Goal: Information Seeking & Learning: Learn about a topic

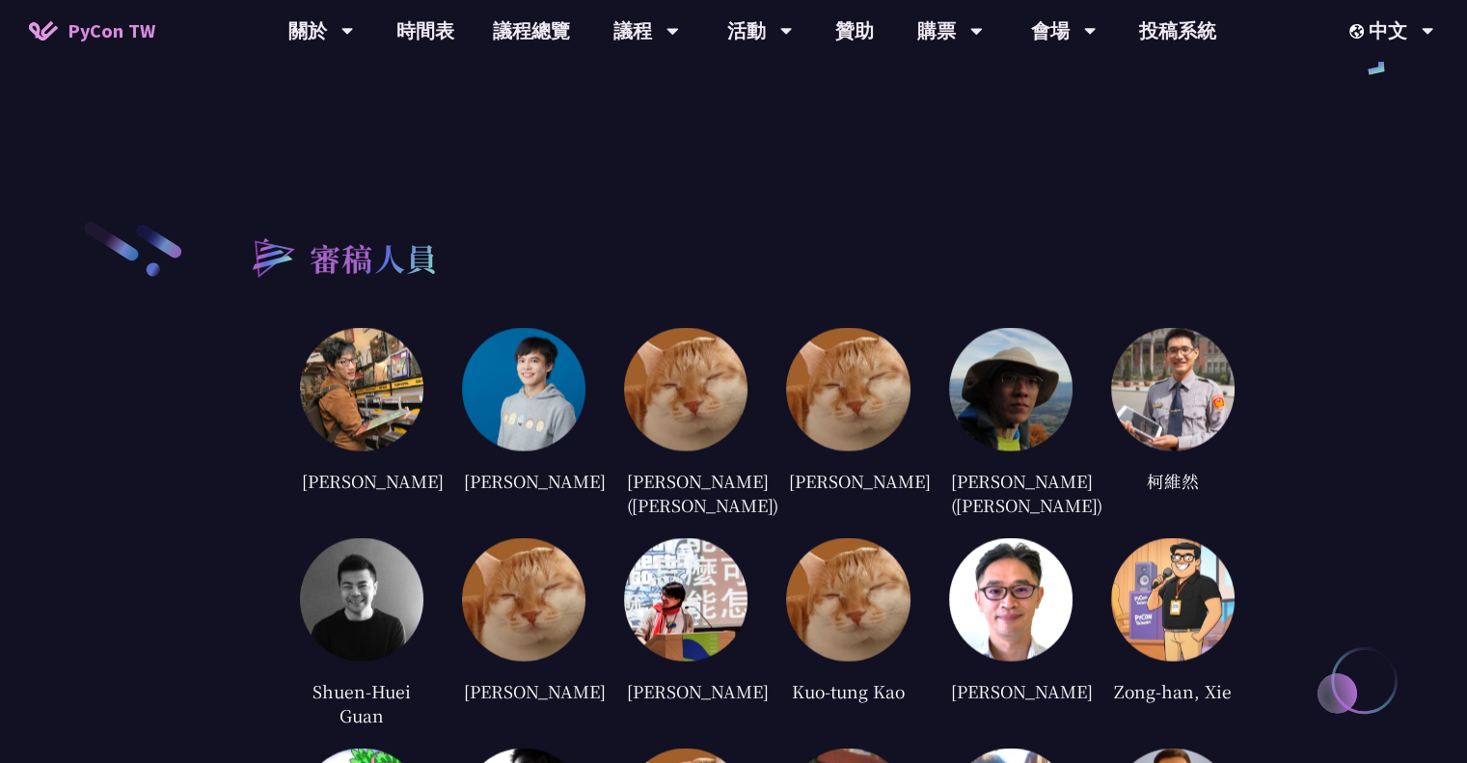
scroll to position [3263, 0]
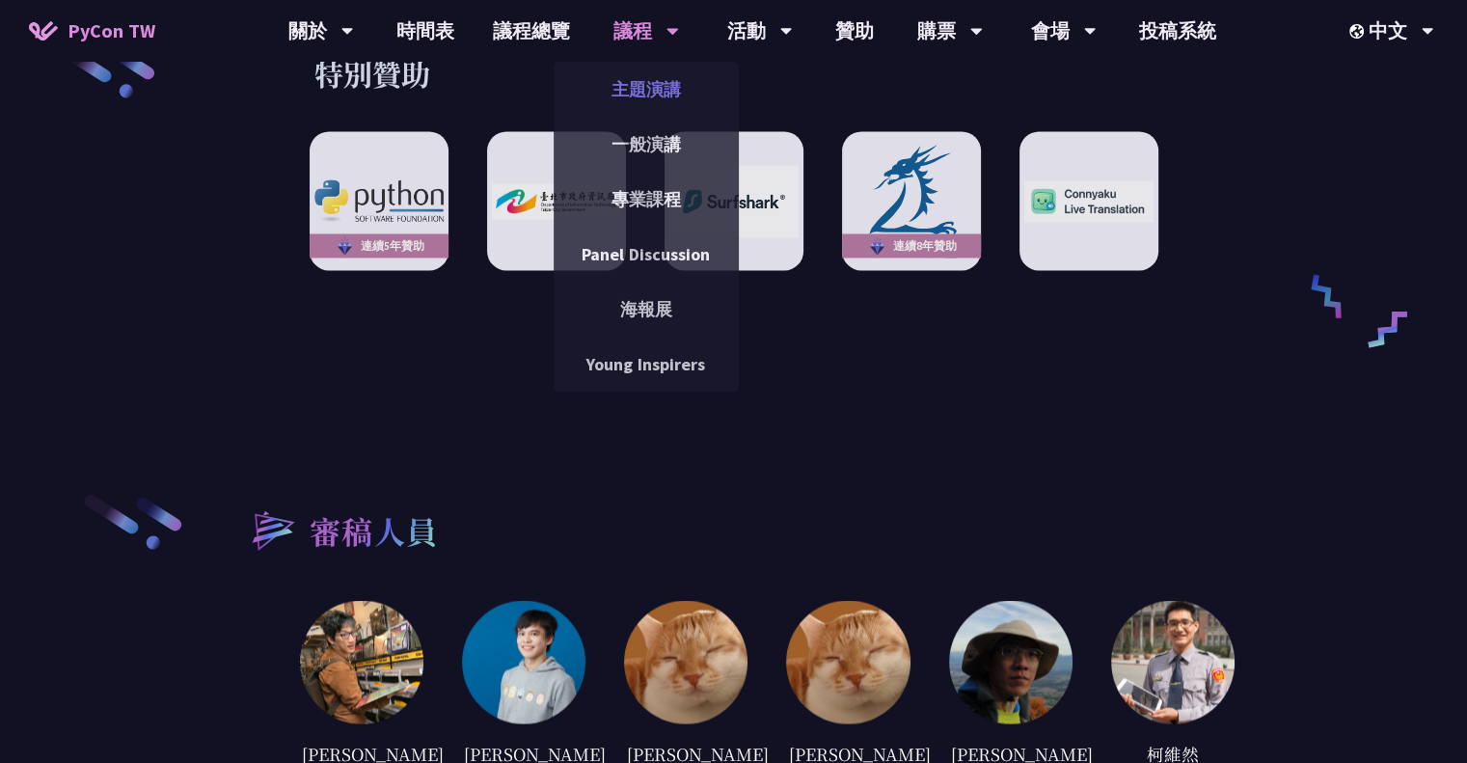
click at [652, 83] on link "主題演講" at bounding box center [646, 89] width 185 height 45
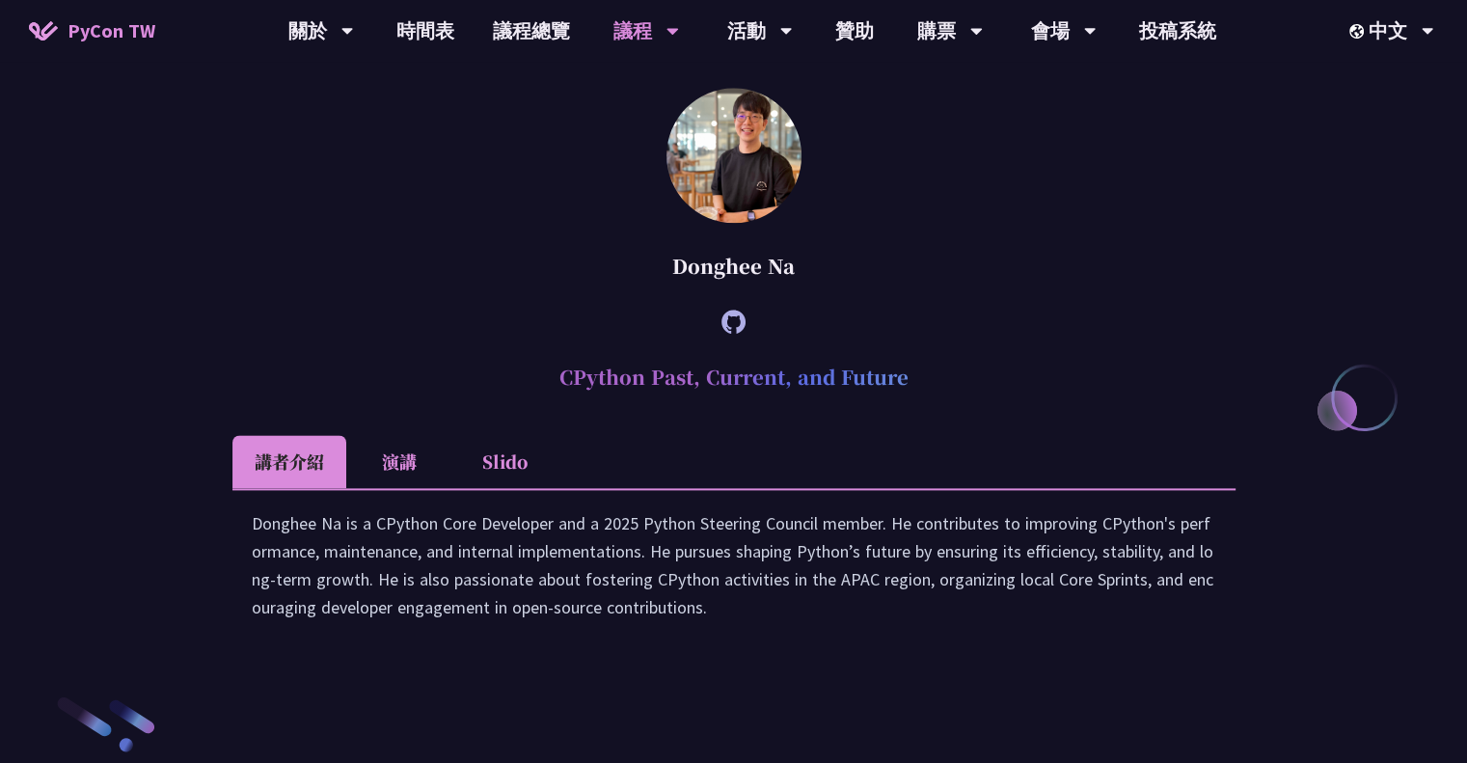
scroll to position [2605, 0]
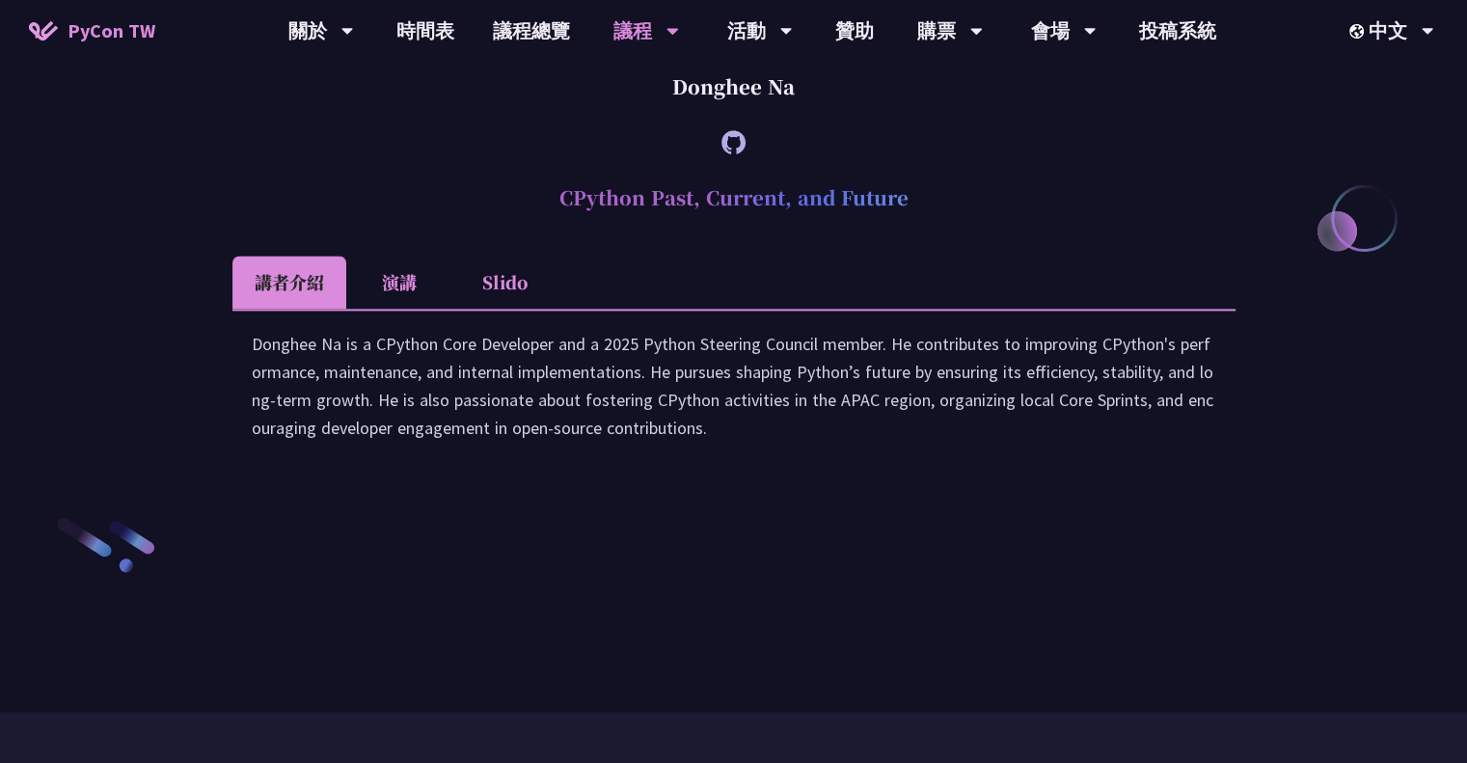
drag, startPoint x: 668, startPoint y: 569, endPoint x: 822, endPoint y: 657, distance: 177.6
click at [817, 461] on div "Donghee Na is a CPython Core Developer and a 2025 Python Steering Council membe…" at bounding box center [734, 395] width 965 height 131
click at [822, 461] on div "Donghee Na is a CPython Core Developer and a 2025 Python Steering Council membe…" at bounding box center [734, 395] width 965 height 131
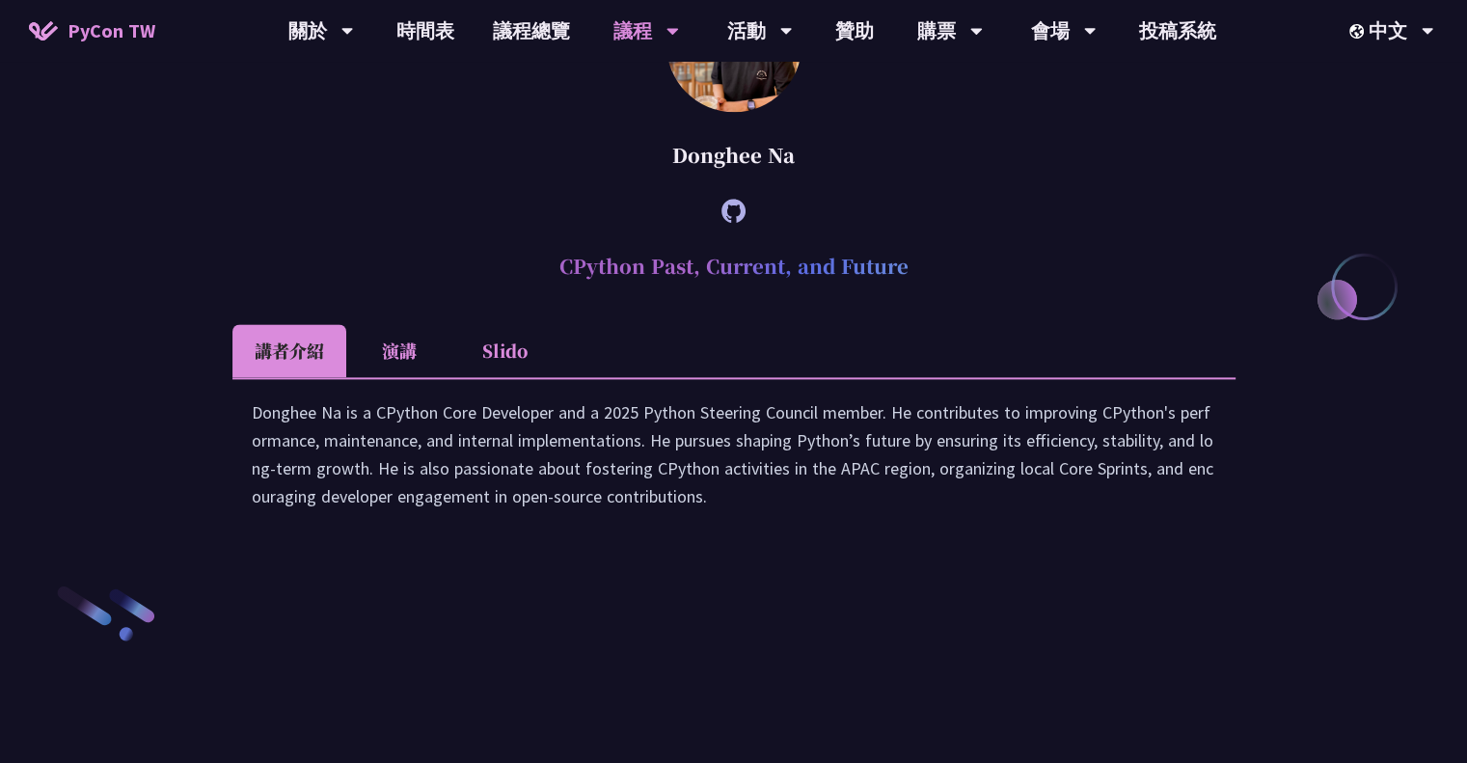
scroll to position [2508, 0]
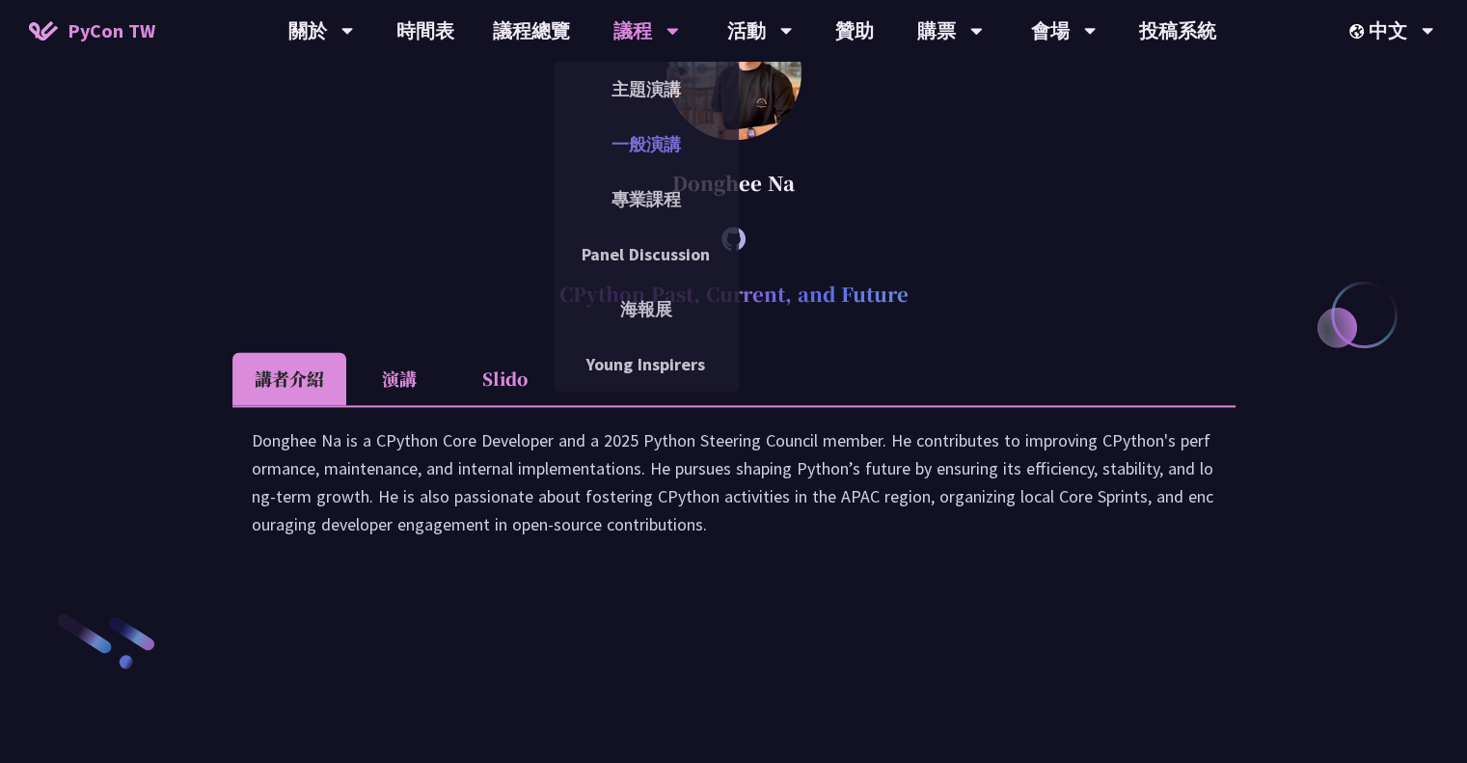
click at [670, 149] on link "一般演講" at bounding box center [646, 144] width 185 height 45
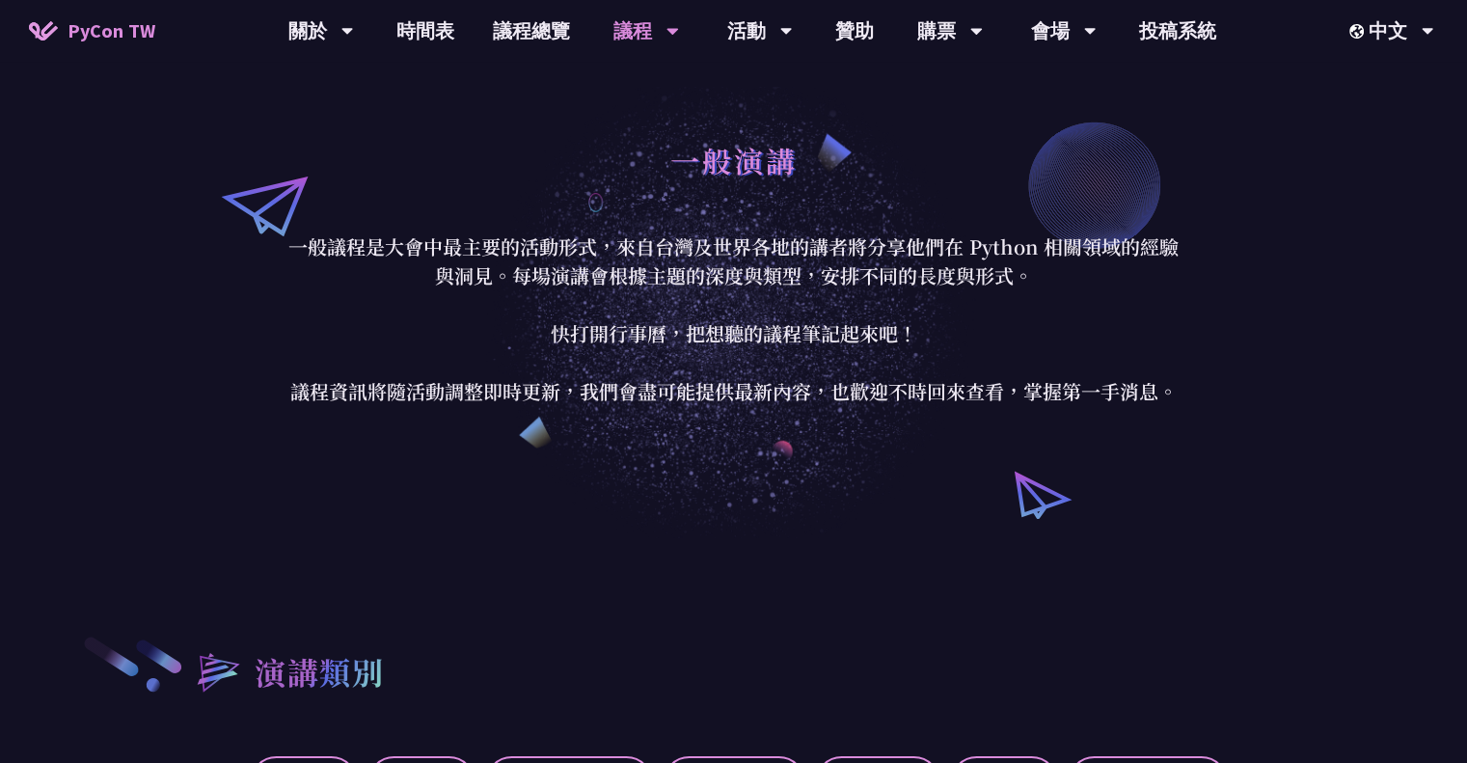
scroll to position [110, 0]
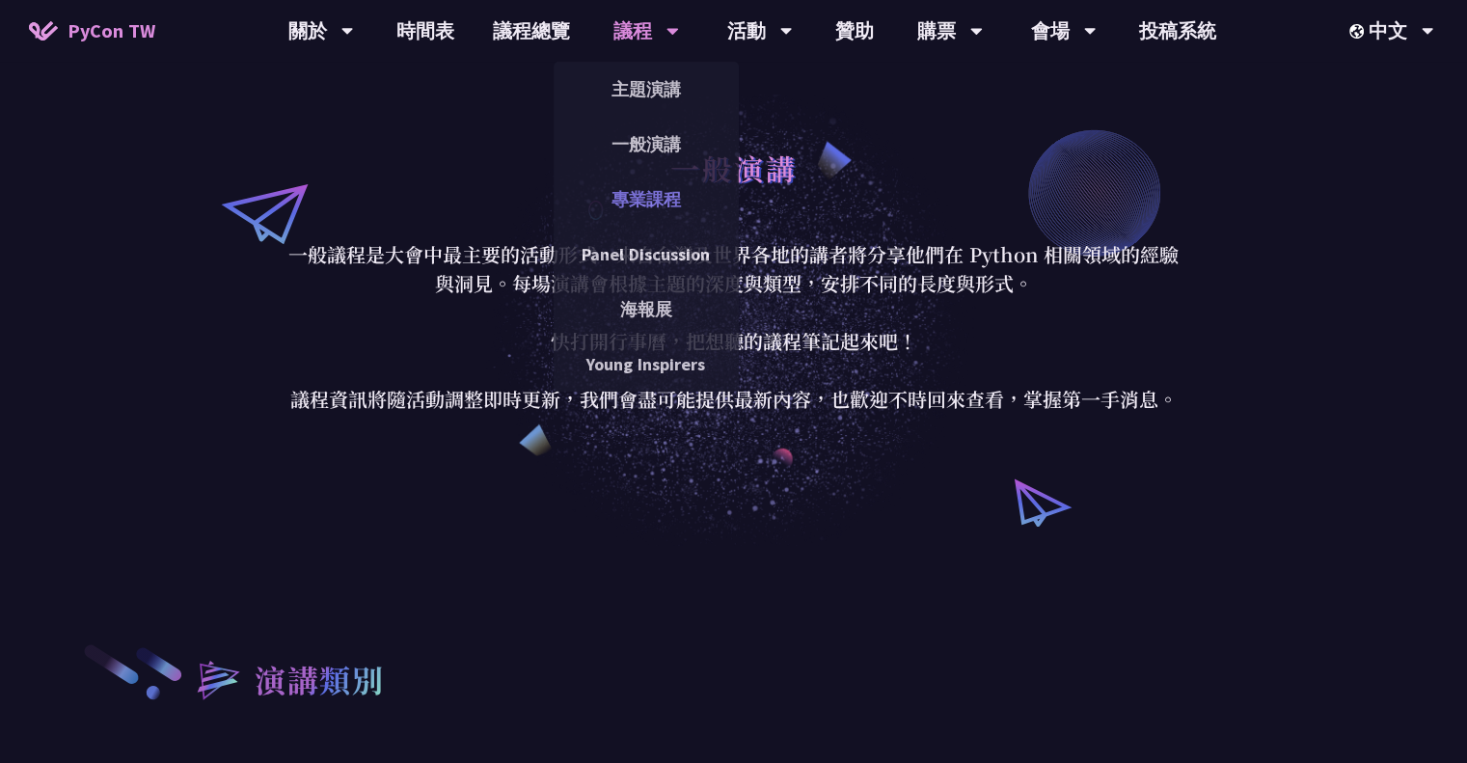
click at [660, 186] on link "專業課程" at bounding box center [646, 199] width 185 height 45
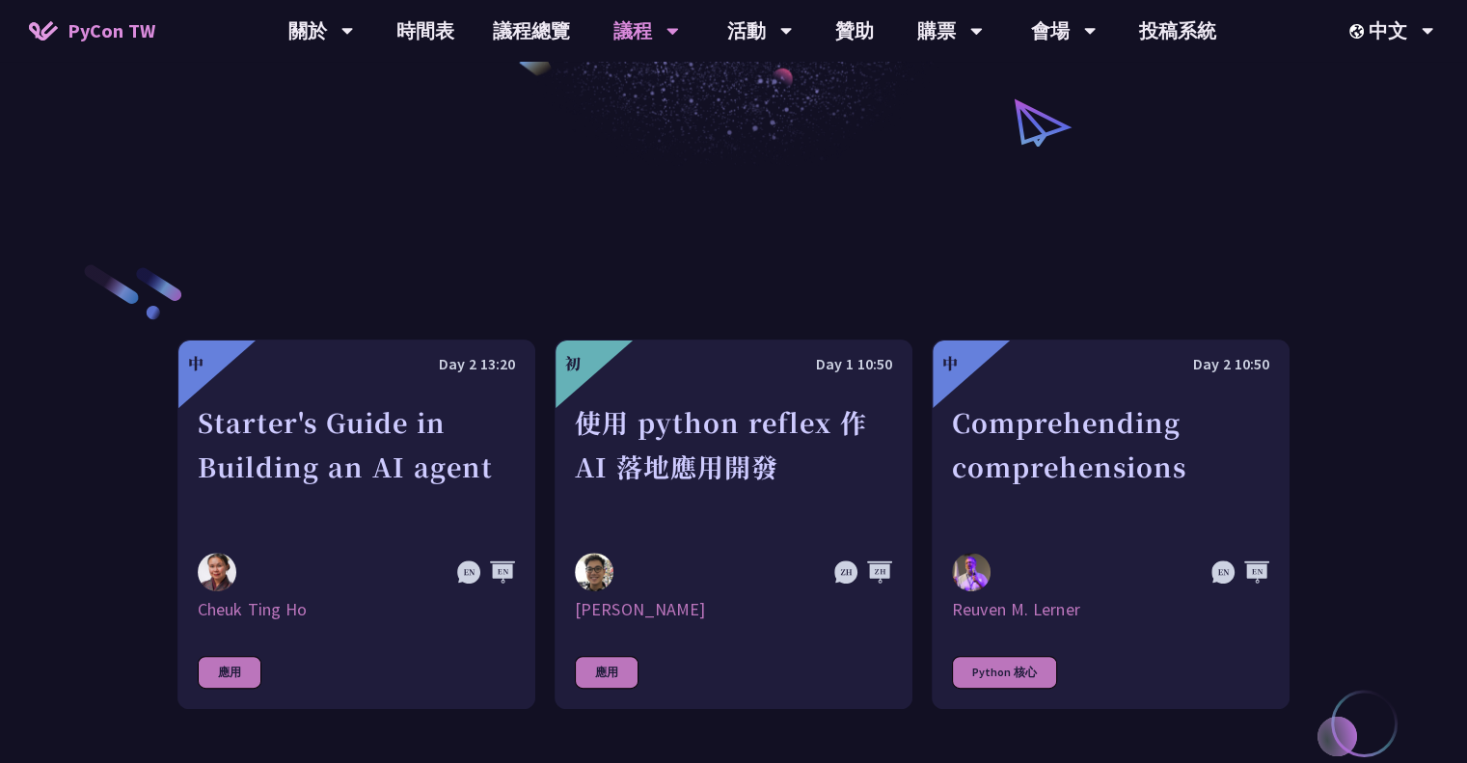
scroll to position [579, 0]
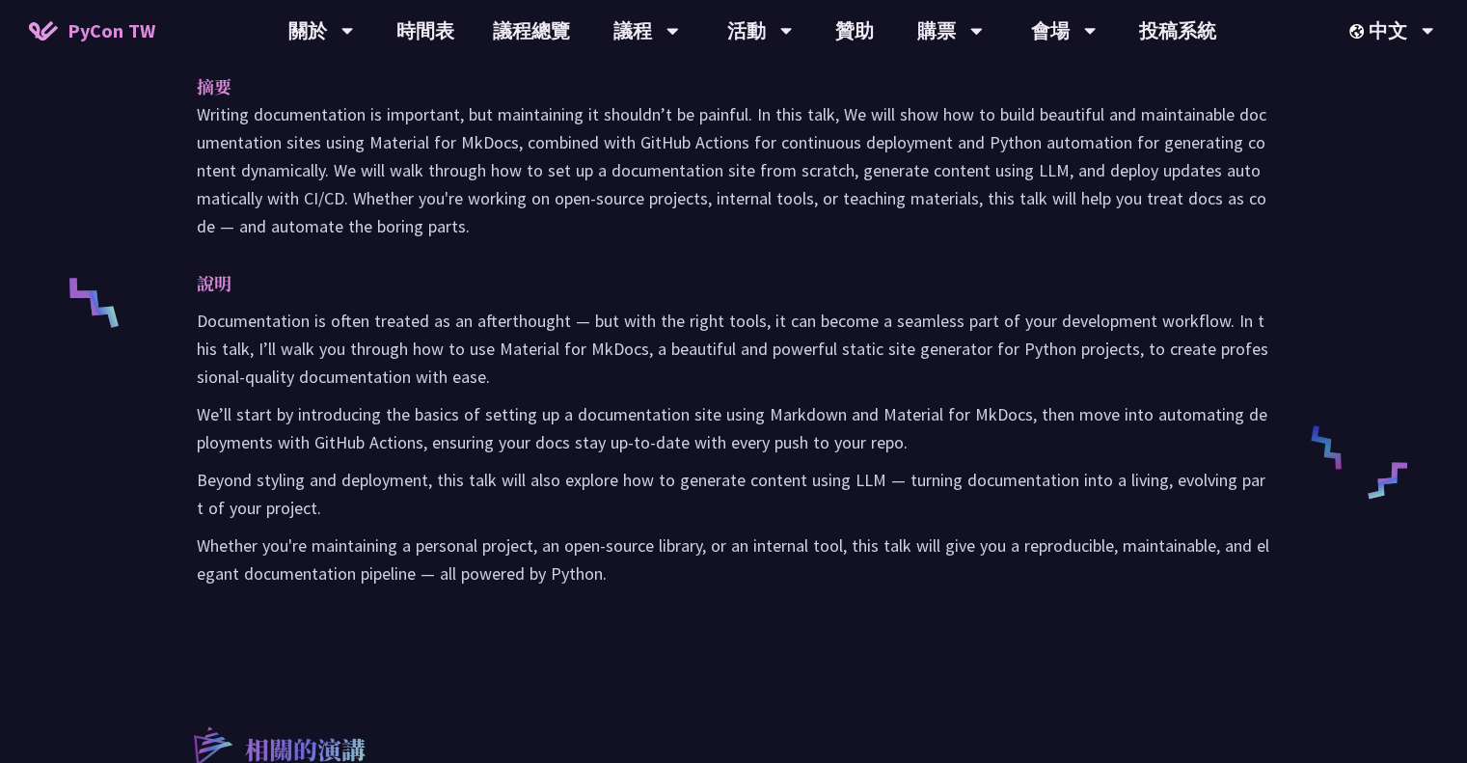
scroll to position [868, 0]
